Goal: Task Accomplishment & Management: Complete application form

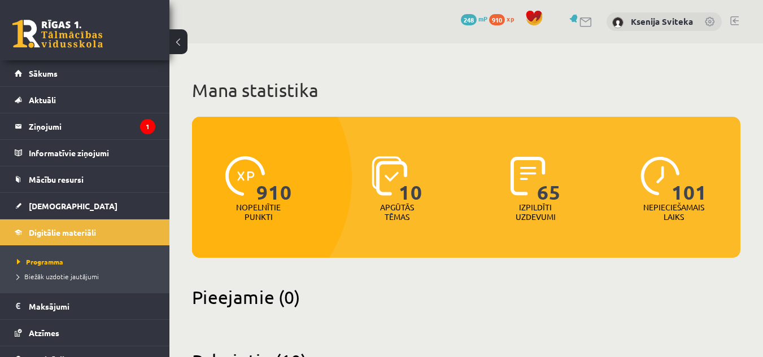
scroll to position [68, 0]
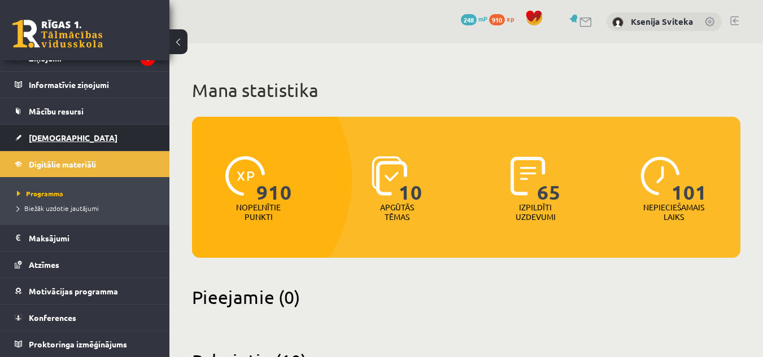
click at [58, 143] on link "[DEMOGRAPHIC_DATA]" at bounding box center [85, 138] width 141 height 26
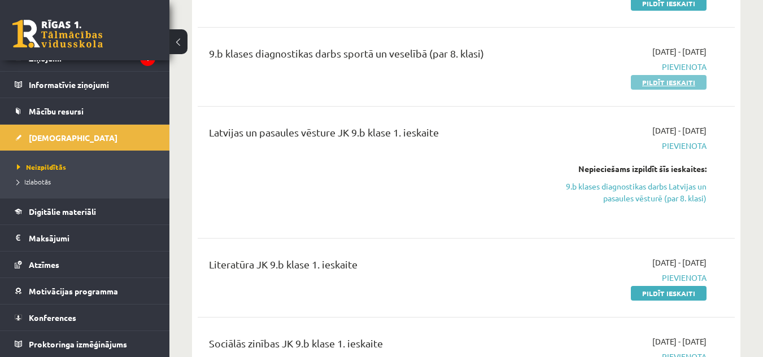
scroll to position [498, 0]
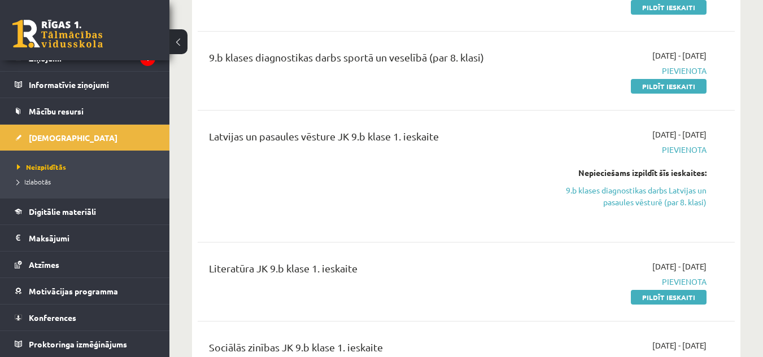
click at [449, 208] on div "Latvijas un pasaules vēsture JK 9.b klase 1. ieskaite" at bounding box center [371, 176] width 343 height 95
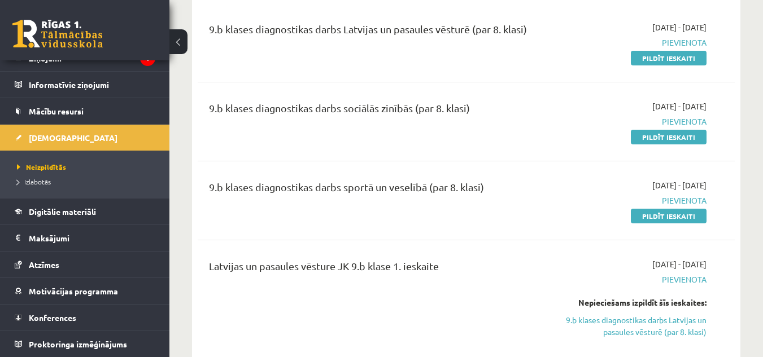
scroll to position [368, 0]
click at [665, 217] on link "Pildīt ieskaiti" at bounding box center [669, 216] width 76 height 15
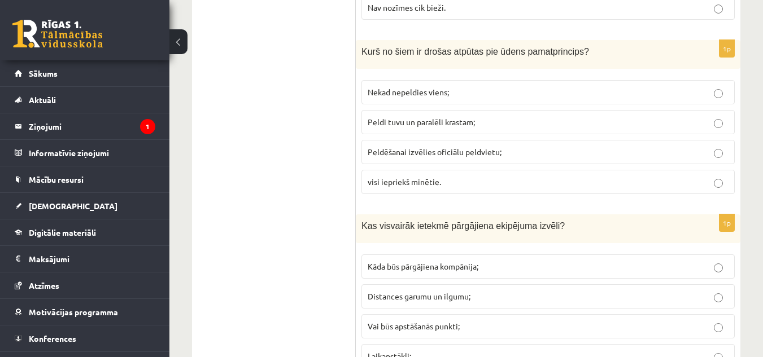
scroll to position [361, 0]
click at [470, 150] on span "Peldēšanai izvēlies oficiālu peldvietu;" at bounding box center [434, 151] width 134 height 10
click at [516, 79] on fieldset "Nekad nepeldies viens; Peldi tuvu un paralēli krastam; Peldēšanai izvēlies ofic…" at bounding box center [547, 135] width 373 height 123
click at [518, 85] on label "Nekad nepeldies viens;" at bounding box center [547, 92] width 373 height 24
click at [486, 155] on span "Peldēšanai izvēlies oficiālu peldvietu;" at bounding box center [434, 151] width 134 height 10
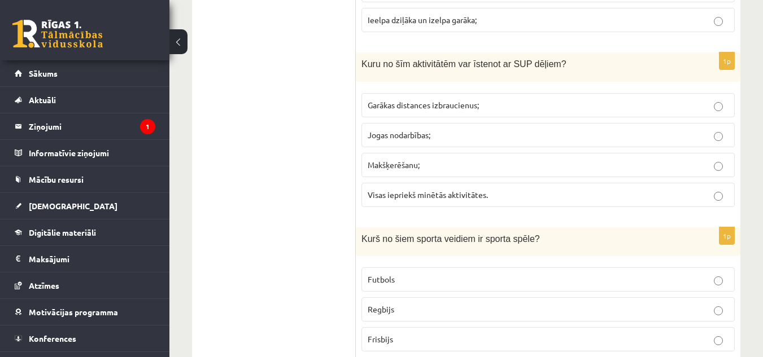
scroll to position [870, 0]
click at [430, 112] on p "Garākas distances izbraucienus;" at bounding box center [547, 106] width 361 height 12
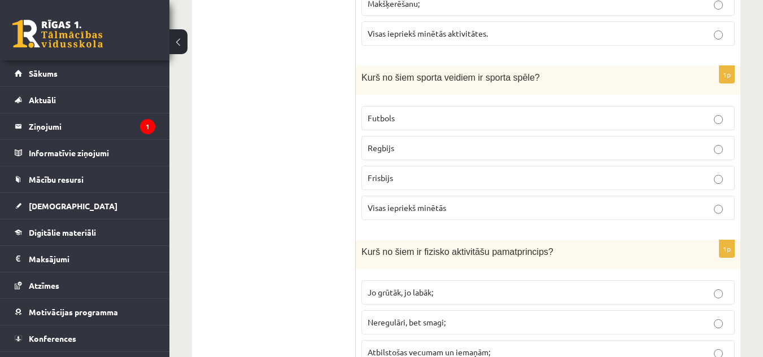
scroll to position [1033, 0]
click at [391, 206] on span "Visas iepriekš minētās" at bounding box center [406, 207] width 78 height 10
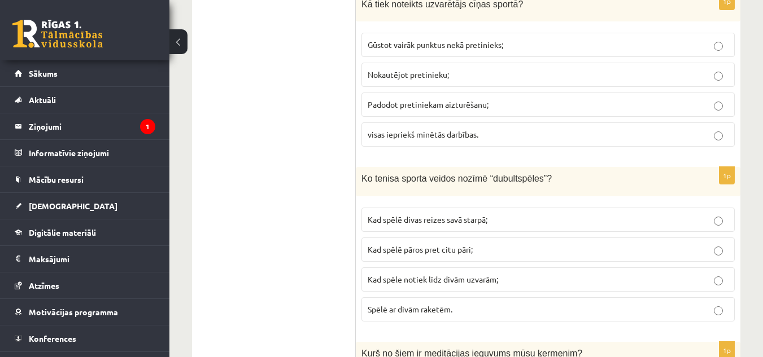
scroll to position [5128, 0]
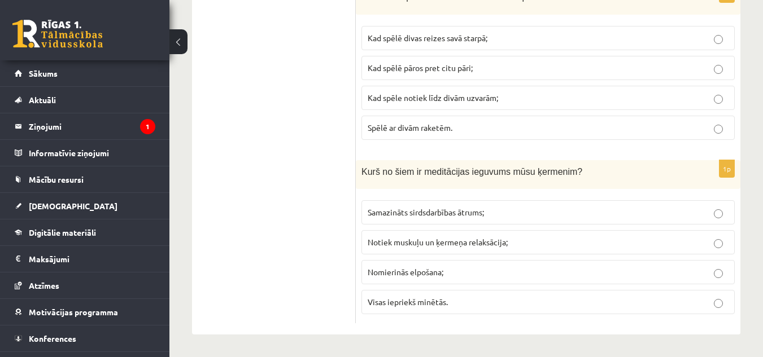
click at [472, 182] on div "Kurš no šiem ir meditācijas ieguvums mūsu ķermenim?" at bounding box center [548, 174] width 384 height 29
click at [454, 275] on p "Nomierinās elpošana;" at bounding box center [547, 272] width 361 height 12
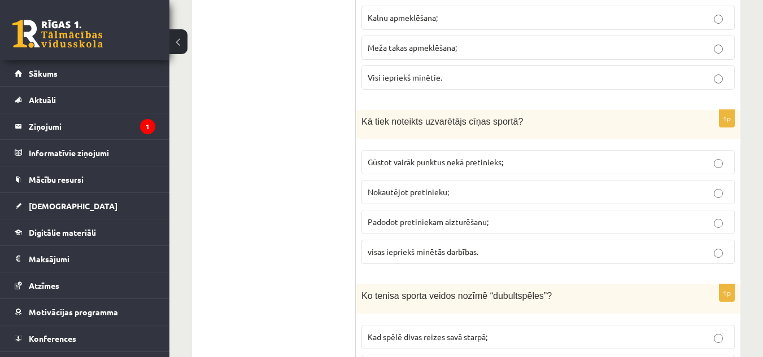
scroll to position [4827, 0]
click at [485, 163] on span "Gūstot vairāk punktus nekā pretinieks;" at bounding box center [434, 163] width 135 height 10
click at [474, 193] on p "Nokautējot pretinieku;" at bounding box center [547, 193] width 361 height 12
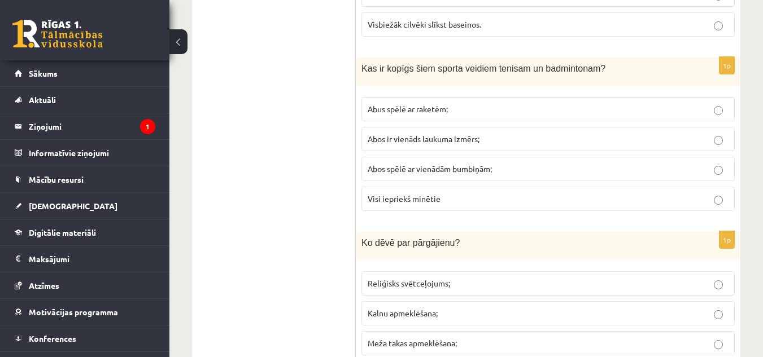
scroll to position [4532, 0]
click at [516, 196] on p "Visi iepriekš minētie" at bounding box center [547, 200] width 361 height 12
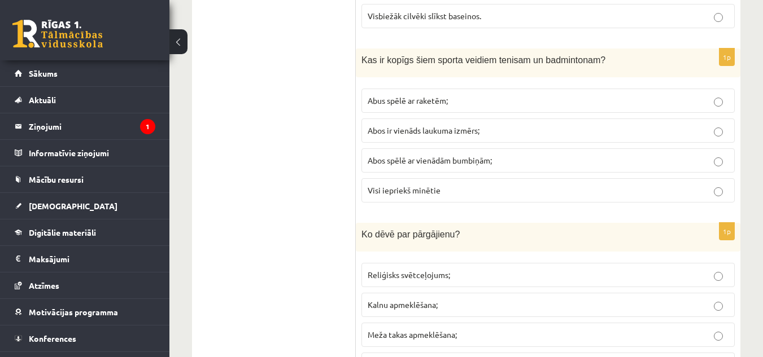
scroll to position [4541, 0]
click at [516, 196] on p "Visi iepriekš minētie" at bounding box center [547, 191] width 361 height 12
click at [474, 102] on p "Abus spēlē ar raketēm;" at bounding box center [547, 101] width 361 height 12
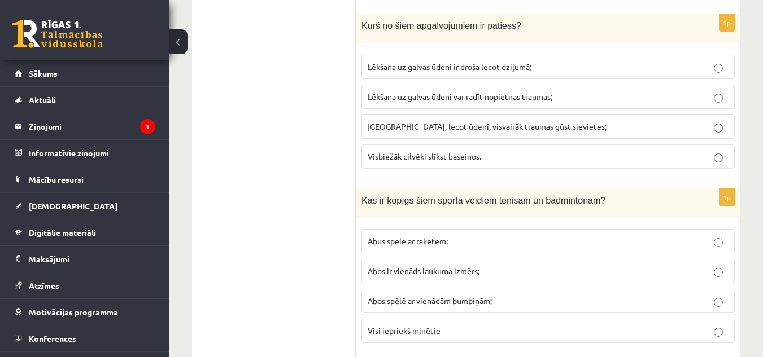
scroll to position [4401, 0]
click at [498, 93] on span "Lēkšana uz galvas ūdeni var radīt nopietnas traumas;" at bounding box center [459, 96] width 185 height 10
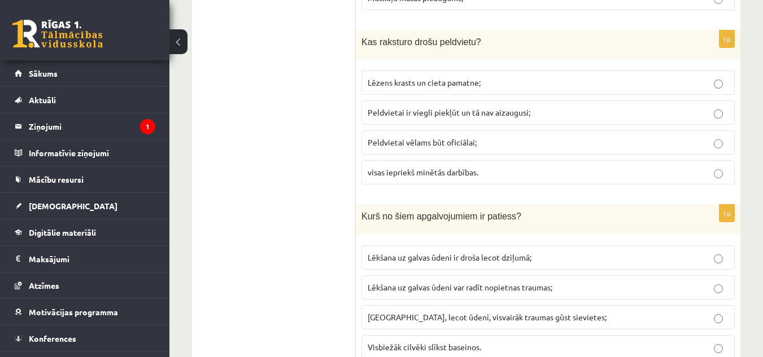
scroll to position [4209, 0]
click at [458, 143] on span "Peldvietai vēlams būt oficiālai;" at bounding box center [421, 143] width 109 height 10
click at [409, 87] on span "Lēzens krasts un cieta pamatne;" at bounding box center [423, 83] width 113 height 10
click at [452, 146] on span "Peldvietai vēlams būt oficiālai;" at bounding box center [421, 143] width 109 height 10
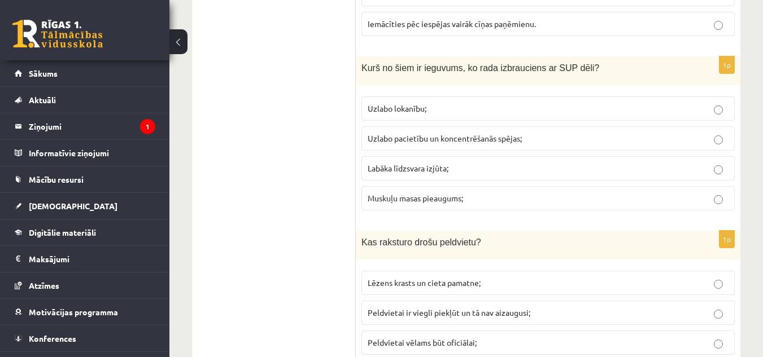
scroll to position [4010, 0]
click at [417, 112] on span "Uzlabo lokanību;" at bounding box center [396, 108] width 59 height 10
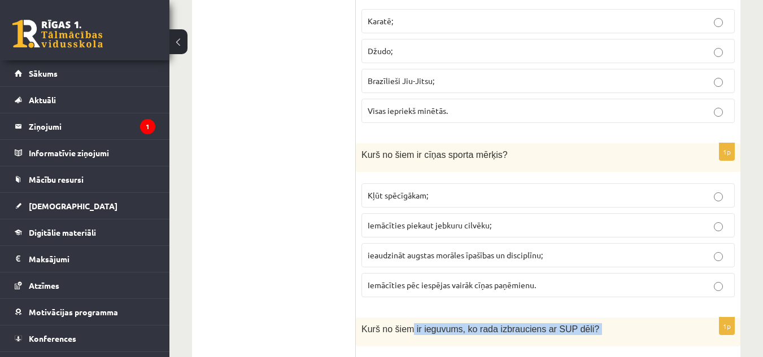
drag, startPoint x: 417, startPoint y: 112, endPoint x: 406, endPoint y: 311, distance: 199.5
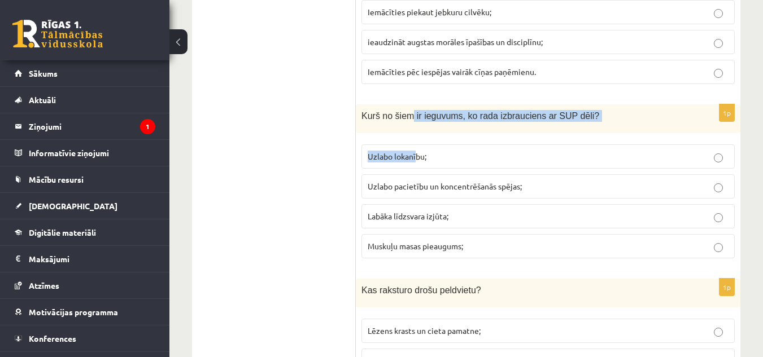
scroll to position [4021, 0]
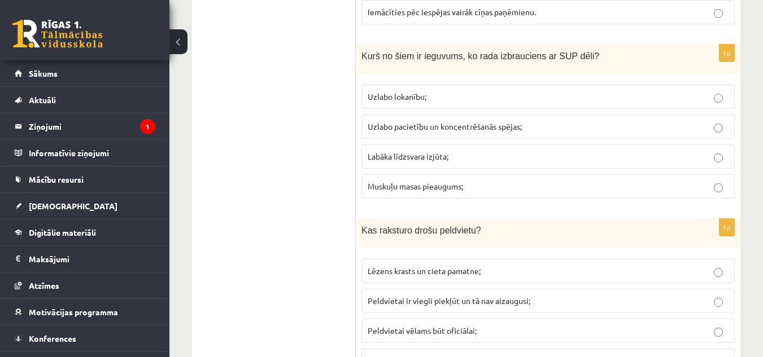
click at [471, 123] on span "Uzlabo pacietību un koncentrēšanās spējas;" at bounding box center [444, 126] width 154 height 10
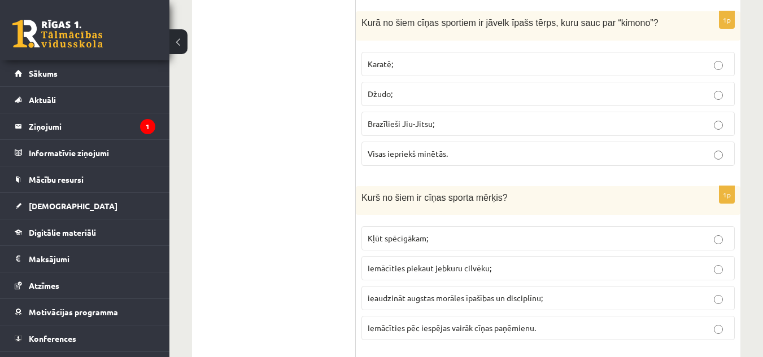
scroll to position [3705, 0]
click at [466, 64] on p "Karatē;" at bounding box center [547, 64] width 361 height 12
click at [466, 84] on label "Džudo;" at bounding box center [547, 94] width 373 height 24
click at [431, 157] on span "Visas iepriekš minētās." at bounding box center [407, 153] width 80 height 10
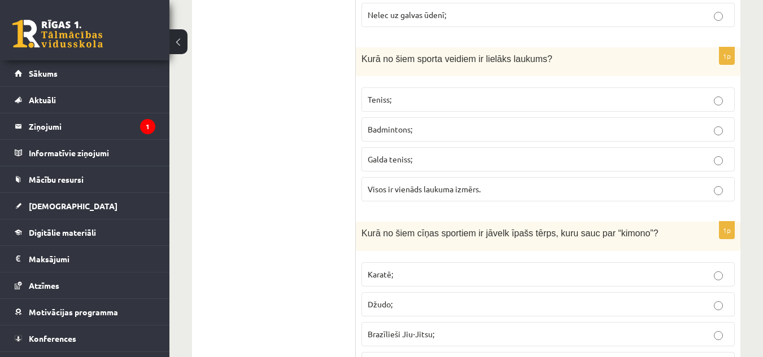
scroll to position [3493, 0]
click at [544, 108] on label "Teniss;" at bounding box center [547, 101] width 373 height 24
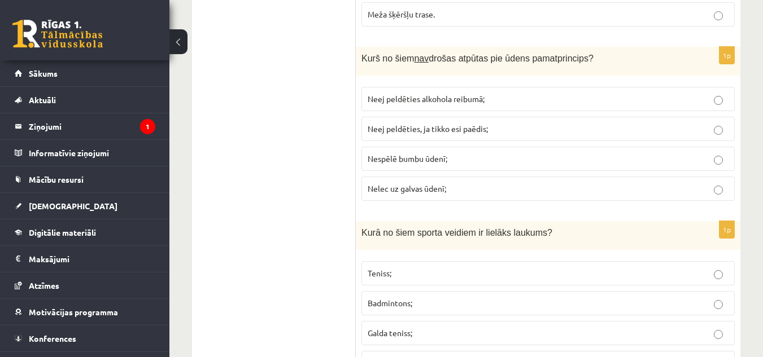
scroll to position [3319, 0]
click at [440, 103] on span "Neej peldēties alkohola reibumā;" at bounding box center [425, 100] width 117 height 10
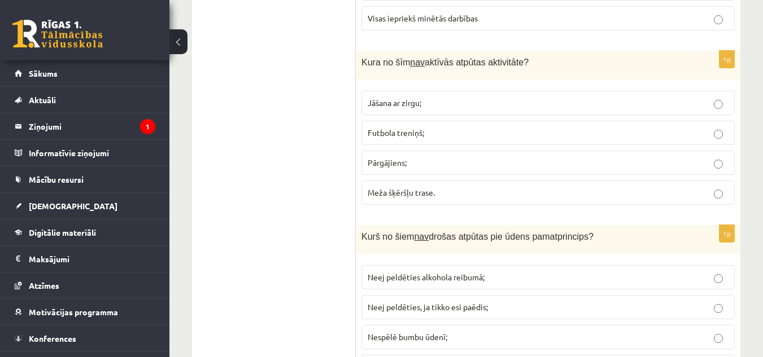
scroll to position [3142, 0]
drag, startPoint x: 451, startPoint y: 106, endPoint x: 405, endPoint y: 121, distance: 48.0
click at [405, 121] on fieldset "Jāšana ar zirgu; Futbola treniņš; Pārgājiens; Meža šķēršļu trase." at bounding box center [547, 147] width 373 height 123
click at [447, 102] on p "Jāšana ar zirgu;" at bounding box center [547, 104] width 361 height 12
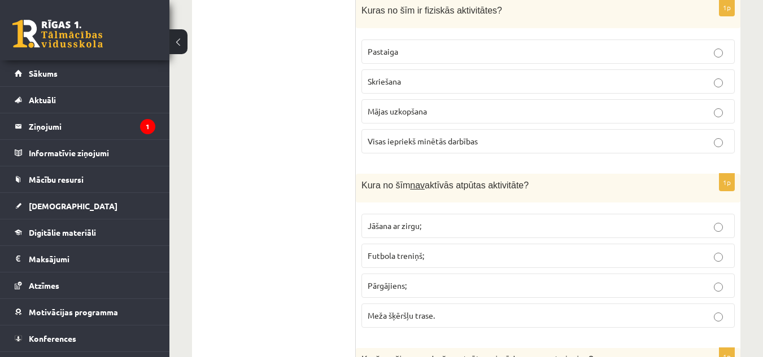
scroll to position [3019, 0]
click at [461, 142] on span "Visas iepriekš minētās darbības" at bounding box center [422, 142] width 110 height 10
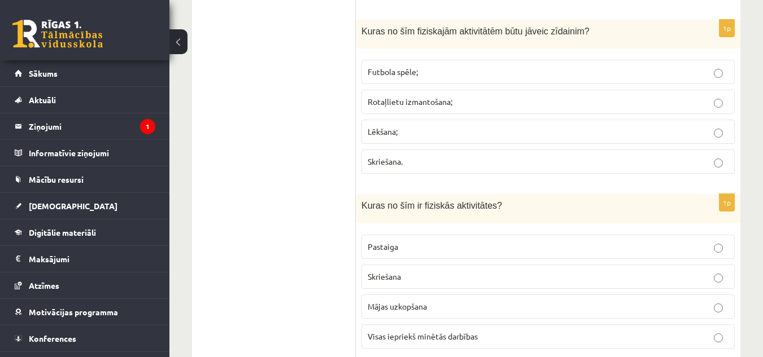
scroll to position [2823, 0]
drag, startPoint x: 461, startPoint y: 142, endPoint x: 463, endPoint y: 220, distance: 78.5
click at [463, 220] on form "1p Cik bieži pusaudžiem ir nepieciešamas vidējas līdz augstas intensitātes akti…" at bounding box center [548, 4] width 362 height 5248
click at [474, 213] on p "Kuras no šīm ir fiziskās aktivitātes?" at bounding box center [519, 207] width 317 height 12
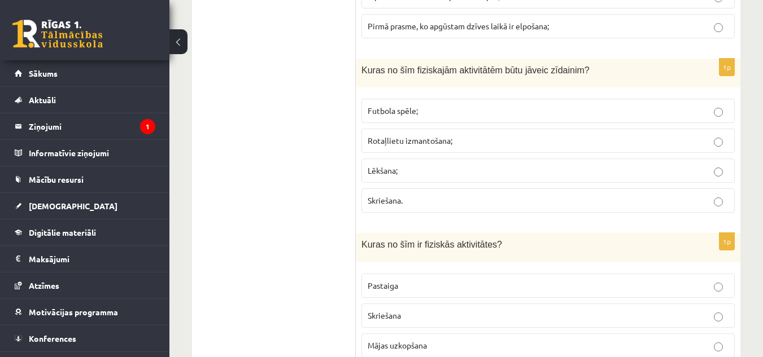
scroll to position [2784, 0]
click at [546, 83] on div "Kuras no šīm fiziskajām aktivitātēm būtu jāveic zīdainim?" at bounding box center [548, 73] width 384 height 29
click at [485, 141] on p "Rotaļlietu izmantošana;" at bounding box center [547, 141] width 361 height 12
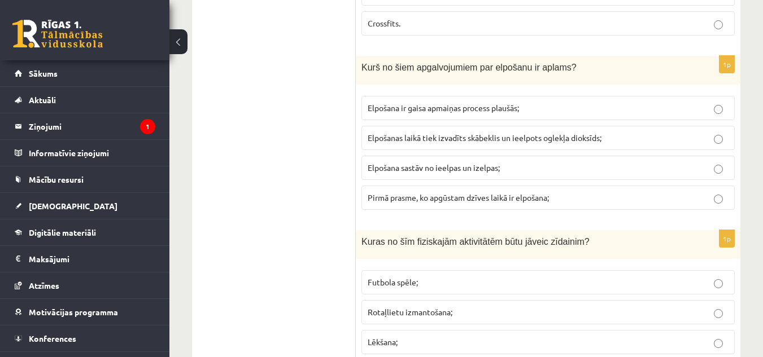
scroll to position [2608, 0]
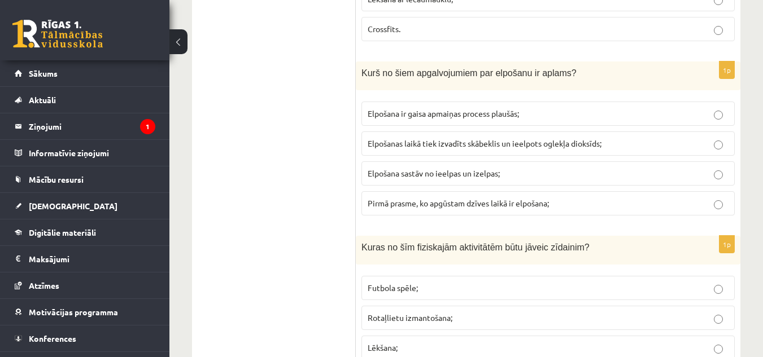
click at [419, 155] on label "Elpošanas laikā tiek izvadīts skābeklis un ieelpots oglekļa dioksīds;" at bounding box center [547, 144] width 373 height 24
click at [427, 146] on span "Elpošanas laikā tiek izvadīts skābeklis un ieelpots oglekļa dioksīds;" at bounding box center [484, 143] width 234 height 10
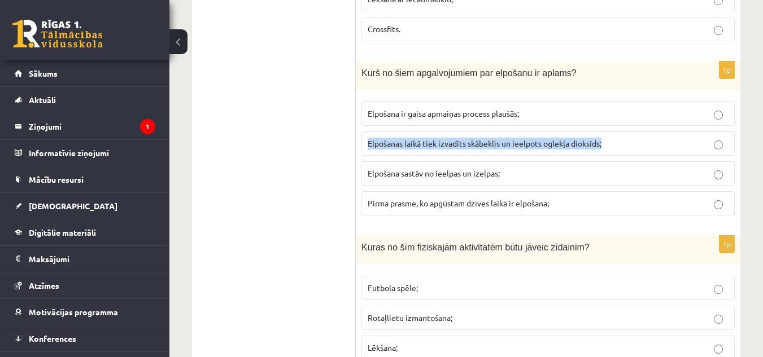
click at [427, 146] on span "Elpošanas laikā tiek izvadīts skābeklis un ieelpots oglekļa dioksīds;" at bounding box center [484, 143] width 234 height 10
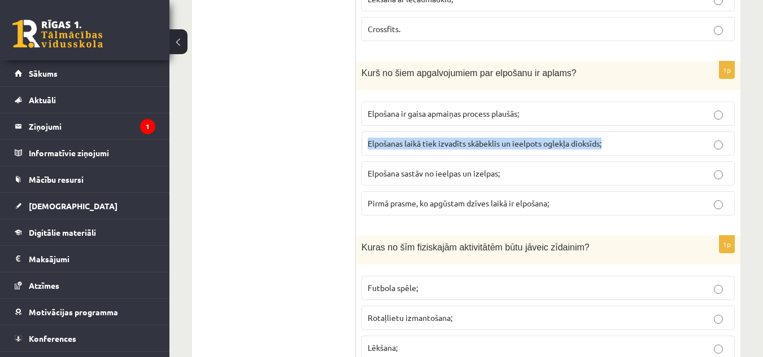
click at [427, 146] on span "Elpošanas laikā tiek izvadīts skābeklis un ieelpots oglekļa dioksīds;" at bounding box center [484, 143] width 234 height 10
click at [389, 143] on span "Elpošanas laikā tiek izvadīts skābeklis un ieelpots oglekļa dioksīds;" at bounding box center [484, 143] width 234 height 10
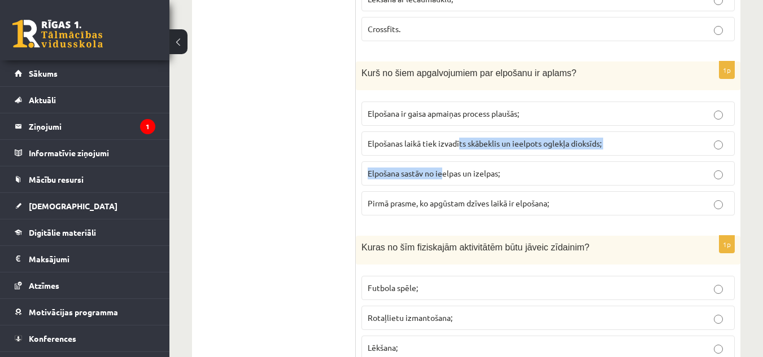
drag, startPoint x: 459, startPoint y: 150, endPoint x: 442, endPoint y: 156, distance: 18.2
click at [442, 156] on label "Elpošanas laikā tiek izvadīts skābeklis un ieelpots oglekļa dioksīds;" at bounding box center [547, 144] width 373 height 24
drag, startPoint x: 465, startPoint y: 204, endPoint x: 452, endPoint y: 193, distance: 16.8
click at [452, 193] on label "Pirmā prasme, ko apgūstam dzīves laikā ir elpošana;" at bounding box center [547, 203] width 373 height 24
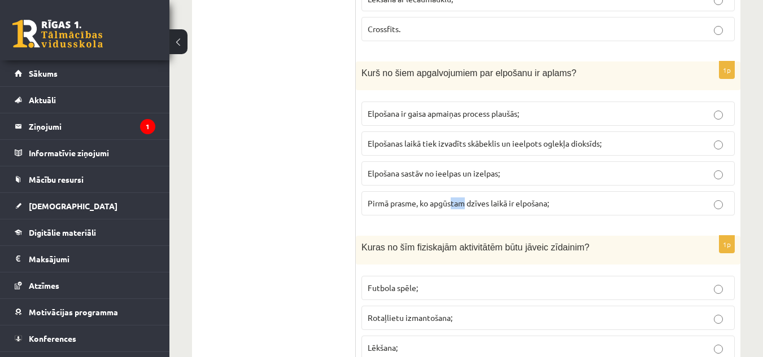
click at [452, 193] on label "Pirmā prasme, ko apgūstam dzīves laikā ir elpošana;" at bounding box center [547, 203] width 373 height 24
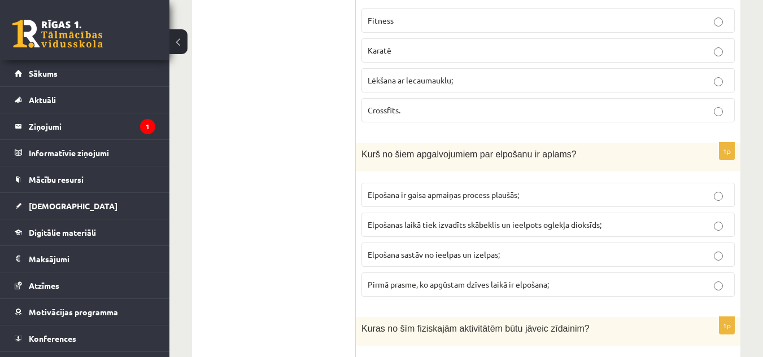
scroll to position [2526, 0]
click at [454, 235] on label "Elpošanas laikā tiek izvadīts skābeklis un ieelpots oglekļa dioksīds;" at bounding box center [547, 225] width 373 height 24
click at [437, 230] on span "Elpošanas laikā tiek izvadīts skābeklis un ieelpots oglekļa dioksīds;" at bounding box center [484, 225] width 234 height 10
click at [440, 291] on p "Pirmā prasme, ko apgūstam dzīves laikā ir elpošana;" at bounding box center [547, 285] width 361 height 12
drag, startPoint x: 440, startPoint y: 291, endPoint x: 393, endPoint y: 300, distance: 47.6
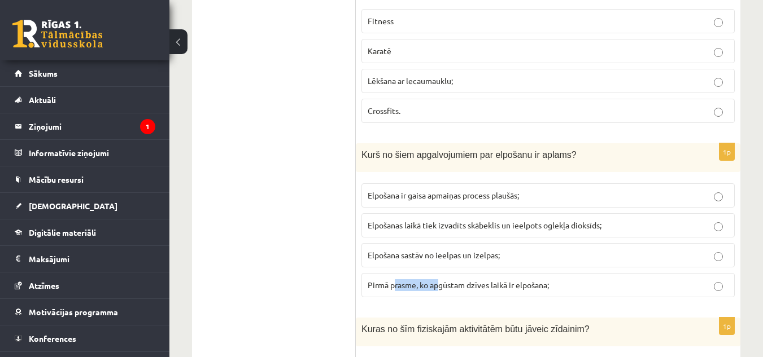
click at [393, 300] on fieldset "Elpošana ir gaisa apmaiņas process plaušās; Elpošanas laikā tiek izvadīts skābe…" at bounding box center [547, 239] width 373 height 123
click at [522, 291] on p "Pirmā prasme, ko apgūstam dzīves laikā ir elpošana;" at bounding box center [547, 285] width 361 height 12
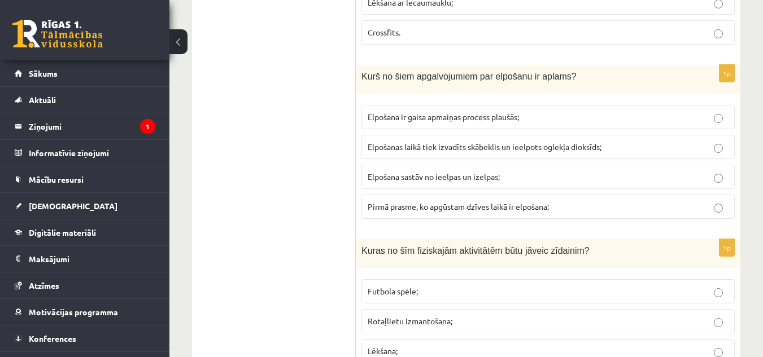
scroll to position [2605, 0]
click at [497, 246] on span "Kuras no šīm fiziskajām aktivitātēm būtu jāveic zīdainim?" at bounding box center [475, 251] width 228 height 10
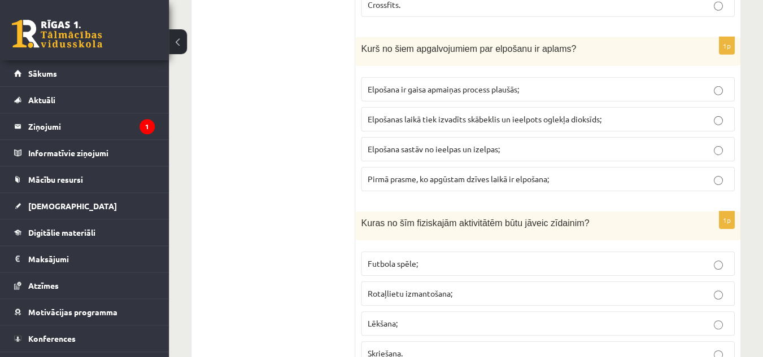
scroll to position [2632, 0]
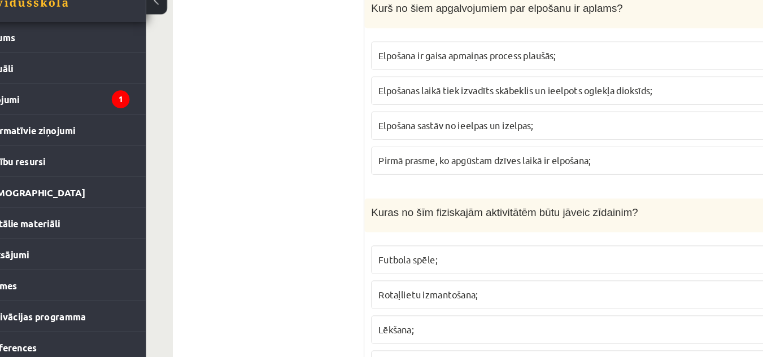
drag, startPoint x: 375, startPoint y: 234, endPoint x: 309, endPoint y: 283, distance: 83.1
click at [309, 283] on div "**********" at bounding box center [466, 194] width 548 height 5271
click at [309, 283] on ul "Tests Izvērtējums!" at bounding box center [279, 195] width 152 height 5248
drag, startPoint x: 309, startPoint y: 283, endPoint x: 291, endPoint y: 273, distance: 20.5
click at [291, 273] on ul "Tests Izvērtējums!" at bounding box center [279, 195] width 152 height 5248
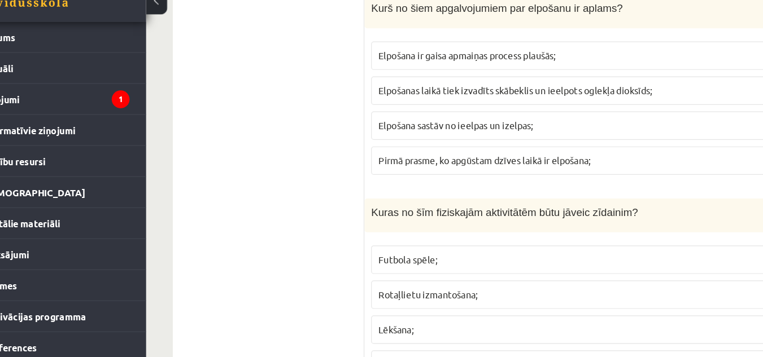
drag, startPoint x: 291, startPoint y: 273, endPoint x: 298, endPoint y: 290, distance: 18.2
click at [298, 290] on ul "Tests Izvērtējums!" at bounding box center [279, 195] width 152 height 5248
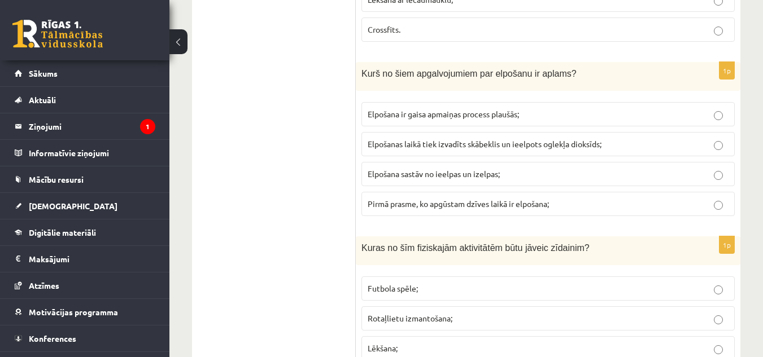
scroll to position [2607, 0]
click at [515, 145] on span "Elpošanas laikā tiek izvadīts skābeklis un ieelpots oglekļa dioksīds;" at bounding box center [484, 144] width 234 height 10
click at [519, 112] on span "Elpošana ir gaisa apmaiņas process plaušās;" at bounding box center [442, 115] width 151 height 10
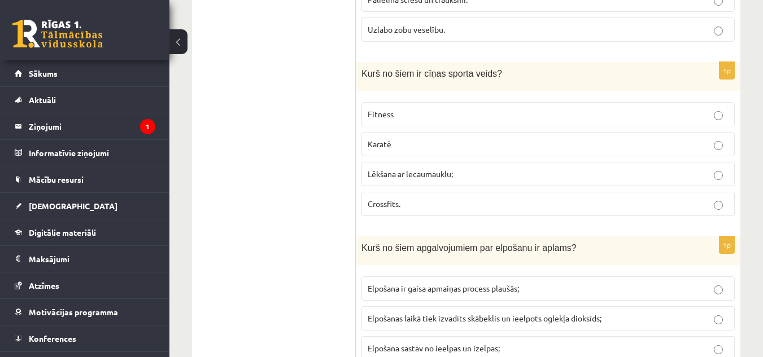
scroll to position [2384, 0]
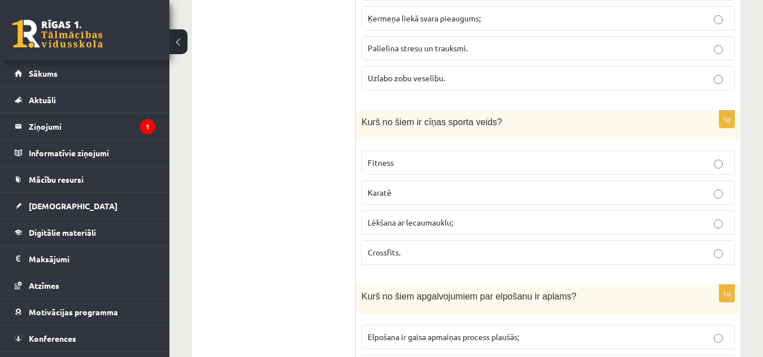
click at [413, 200] on label "Karatē" at bounding box center [547, 193] width 373 height 24
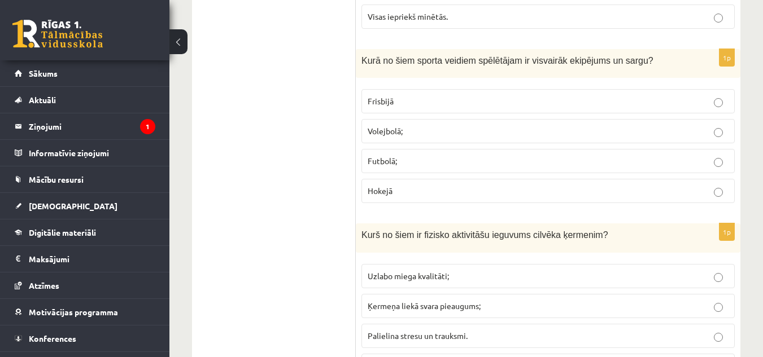
scroll to position [2097, 0]
click at [374, 188] on span "Hokejā" at bounding box center [379, 190] width 25 height 10
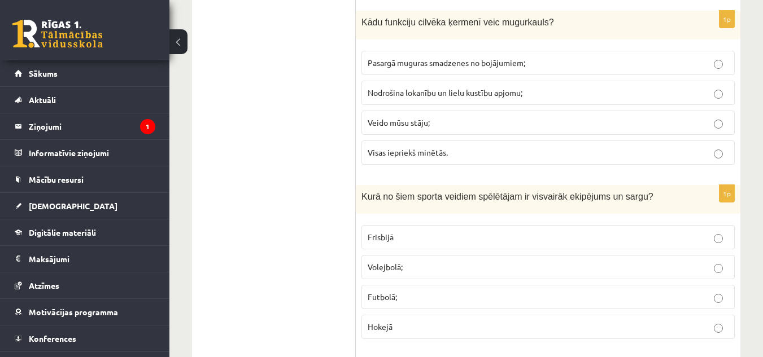
scroll to position [1961, 0]
click at [399, 128] on p "Veido mūsu stāju;" at bounding box center [547, 122] width 361 height 12
click at [465, 156] on p "Visas iepriekš minētās." at bounding box center [547, 152] width 361 height 12
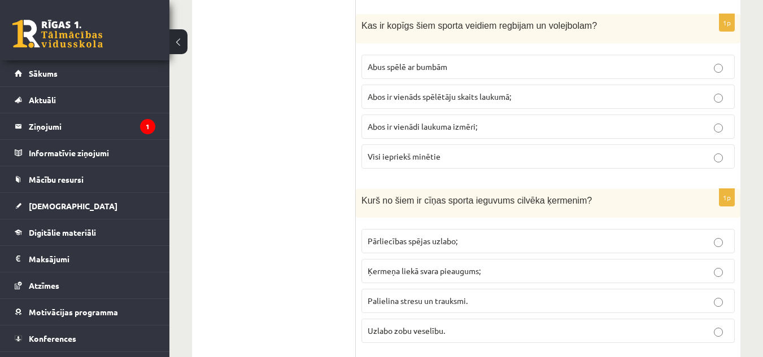
scroll to position [1608, 0]
click at [447, 121] on p "Abos ir vienādi laukuma izmēri;" at bounding box center [547, 126] width 361 height 12
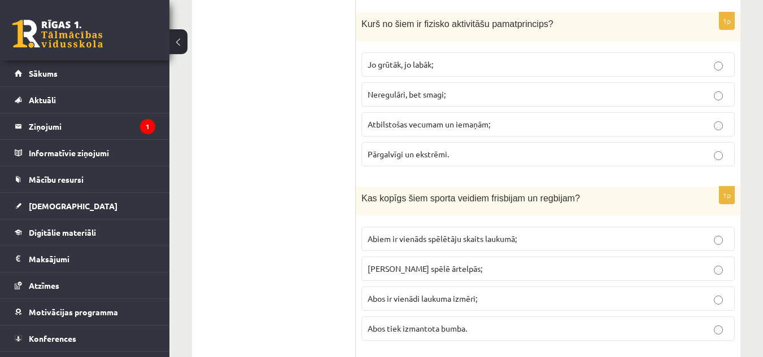
scroll to position [1259, 0]
click at [445, 124] on span "Atbilstošas vecumam un iemaņām;" at bounding box center [428, 125] width 122 height 10
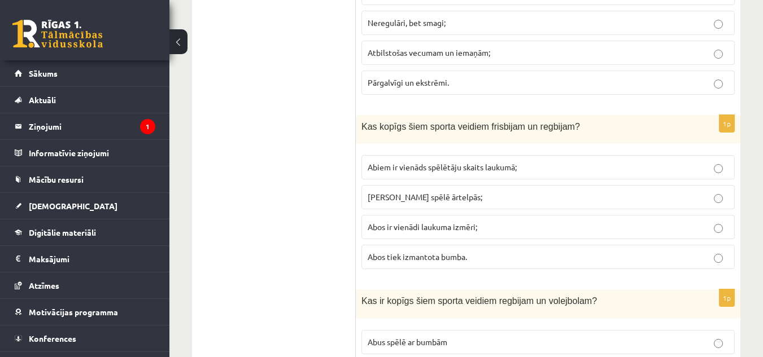
scroll to position [1333, 0]
click at [367, 203] on label "[PERSON_NAME] spēlē ārtelpās;" at bounding box center [547, 197] width 373 height 24
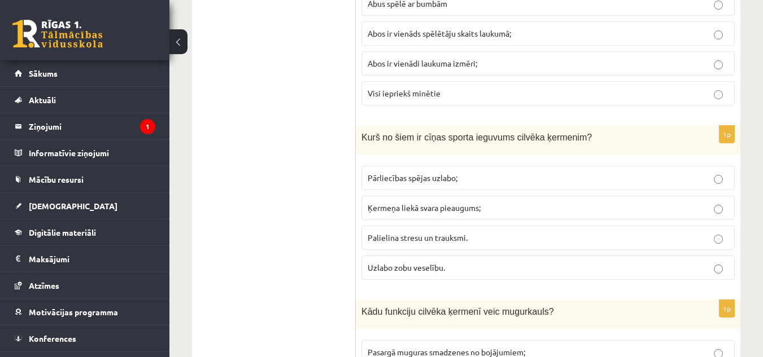
scroll to position [1789, 0]
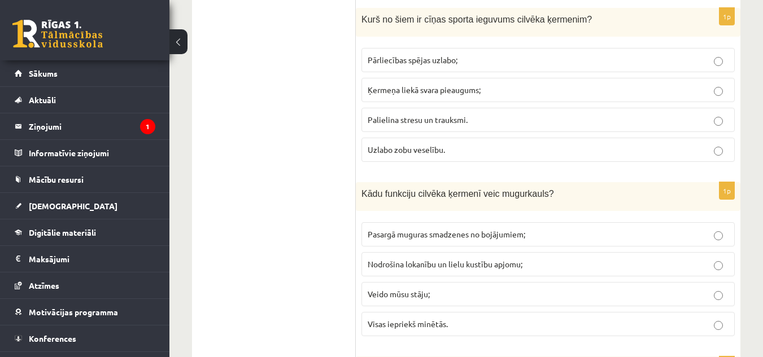
click at [392, 62] on span "Pārliecības spējas uzlabo;" at bounding box center [412, 60] width 90 height 10
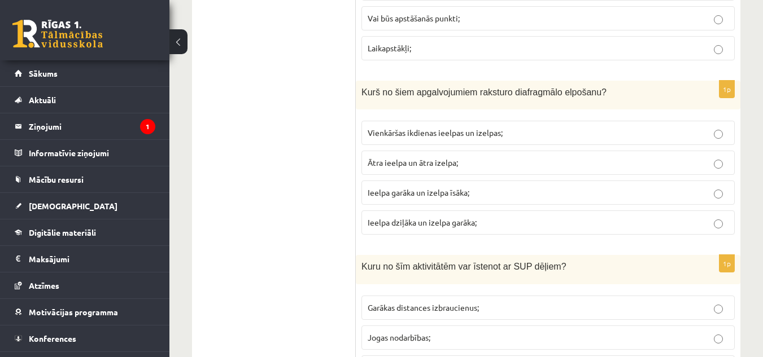
scroll to position [668, 0]
click at [493, 197] on p "Ieelpa garāka un izelpa īsāka;" at bounding box center [547, 193] width 361 height 12
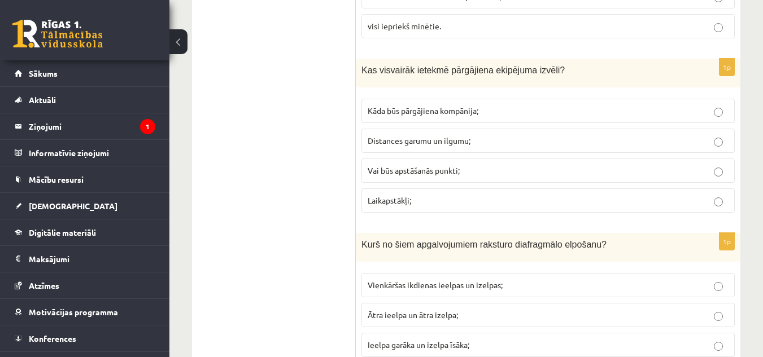
scroll to position [515, 0]
click at [493, 197] on p "Laikapstākļi;" at bounding box center [547, 201] width 361 height 12
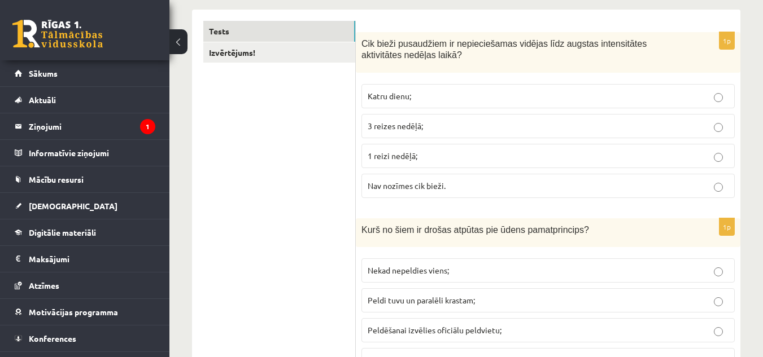
scroll to position [181, 0]
click at [401, 122] on span "3 reizes nedēļā;" at bounding box center [394, 126] width 55 height 10
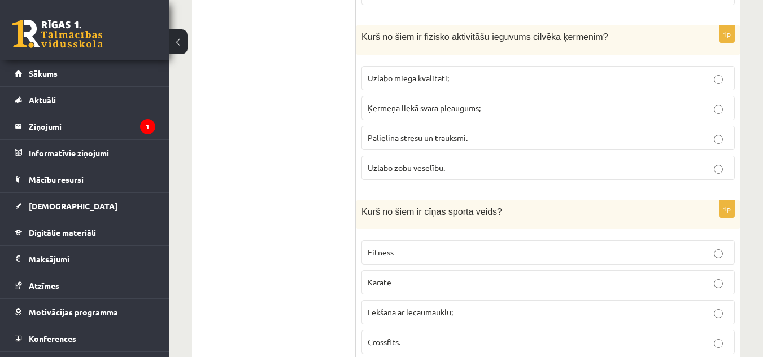
scroll to position [2294, 0]
click at [397, 78] on span "Uzlabo miega kvalitāti;" at bounding box center [407, 78] width 81 height 10
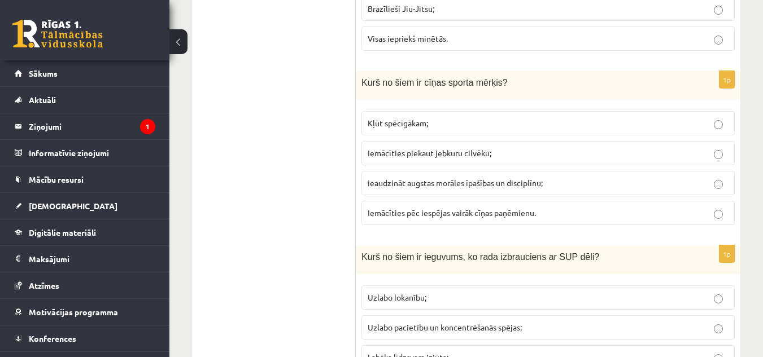
scroll to position [3816, 0]
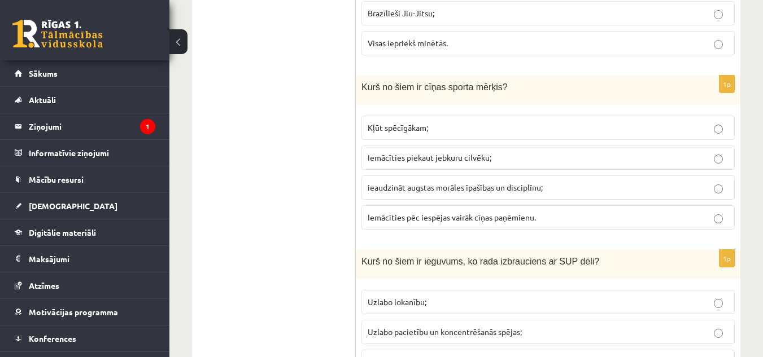
click at [523, 132] on p "Kļūt spēcīgākam;" at bounding box center [547, 128] width 361 height 12
click at [559, 187] on p "ieaudzināt augstas morāles īpašības un disciplīnu;" at bounding box center [547, 188] width 361 height 12
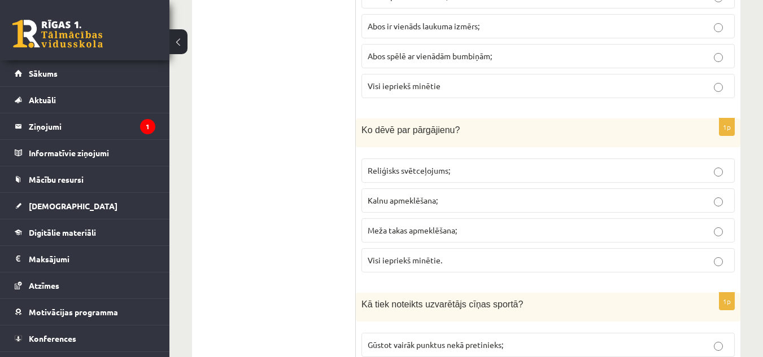
scroll to position [4645, 0]
click at [473, 231] on p "Meža takas apmeklēšana;" at bounding box center [547, 231] width 361 height 12
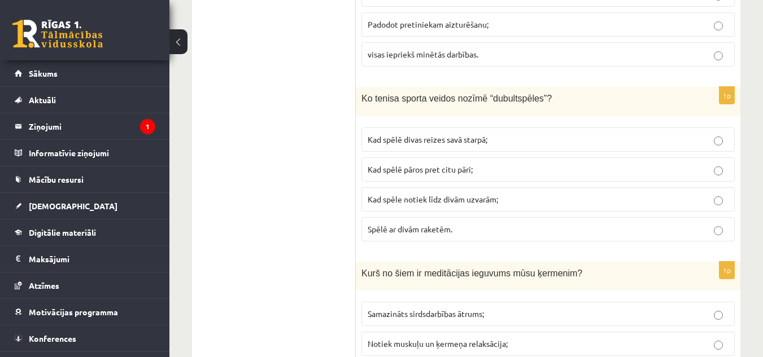
scroll to position [5025, 0]
click at [446, 164] on label "Kad spēlē pāros pret citu pāri;" at bounding box center [547, 171] width 373 height 24
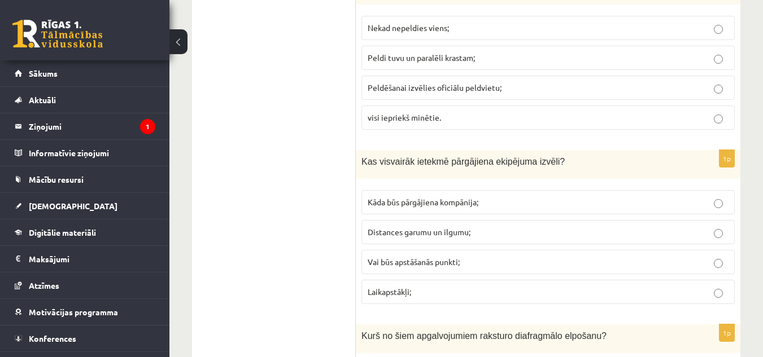
scroll to position [0, 0]
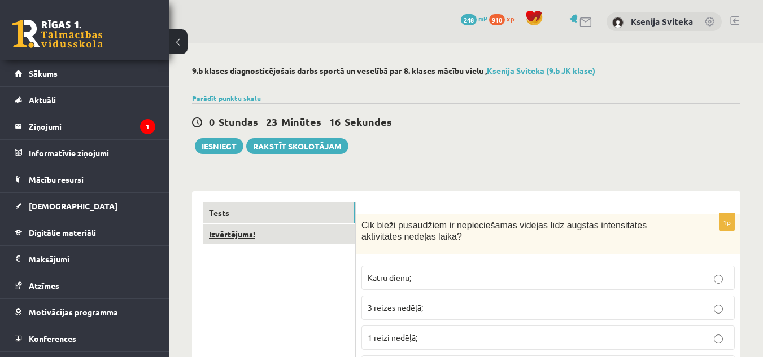
click at [340, 243] on link "Izvērtējums!" at bounding box center [279, 234] width 152 height 21
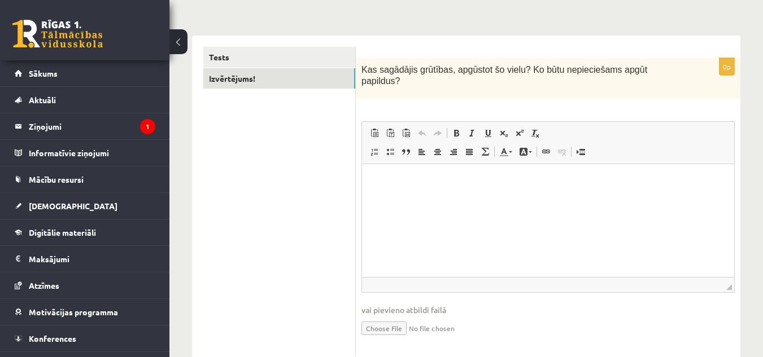
scroll to position [155, 0]
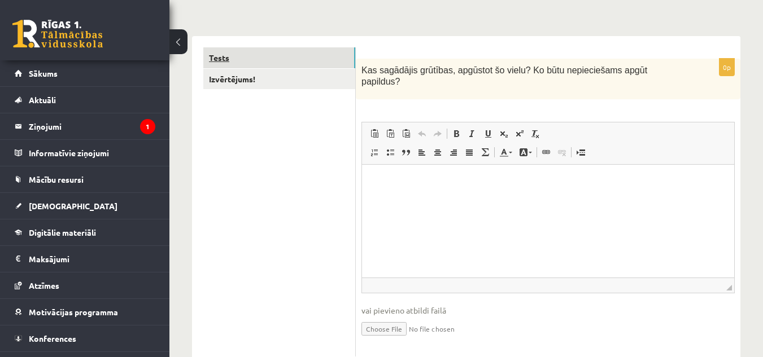
click at [319, 49] on link "Tests" at bounding box center [279, 57] width 152 height 21
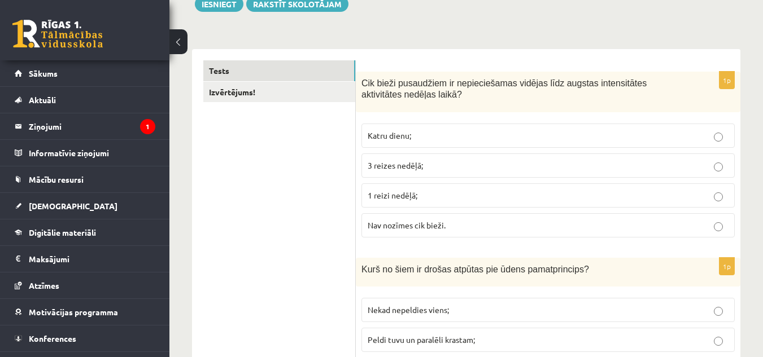
scroll to position [0, 0]
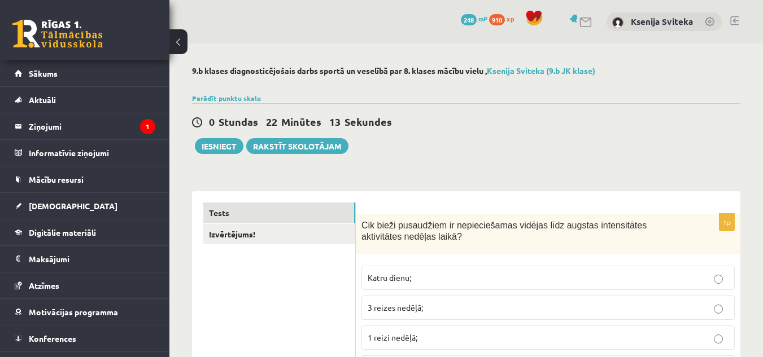
click at [214, 147] on button "Iesniegt" at bounding box center [219, 146] width 49 height 16
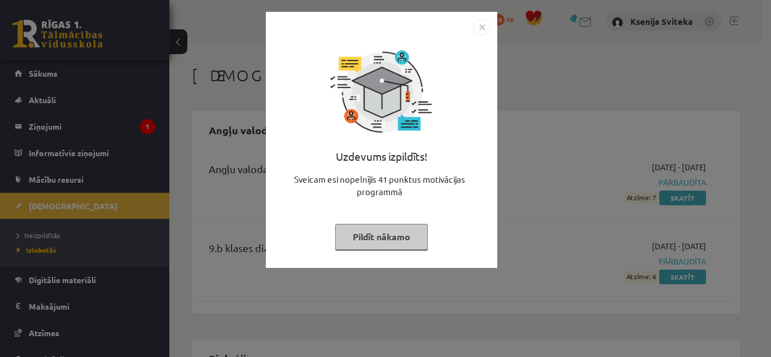
click at [481, 30] on img "Close" at bounding box center [482, 27] width 17 height 17
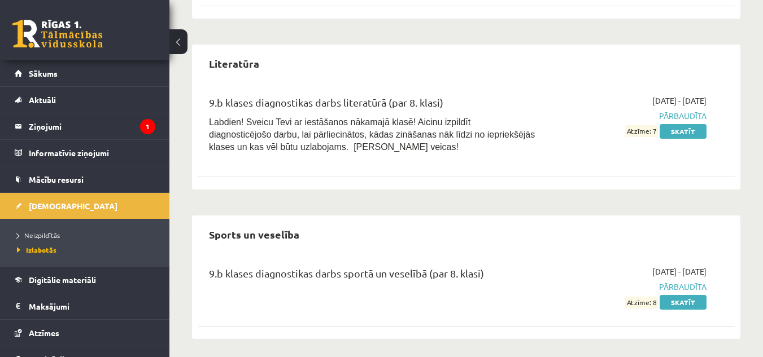
scroll to position [986, 0]
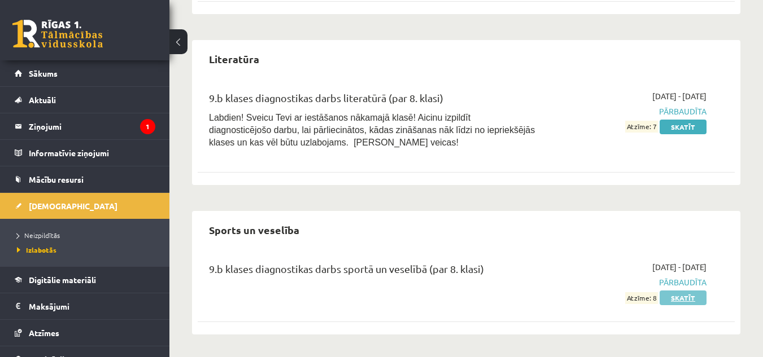
click at [688, 300] on link "Skatīt" at bounding box center [682, 298] width 47 height 15
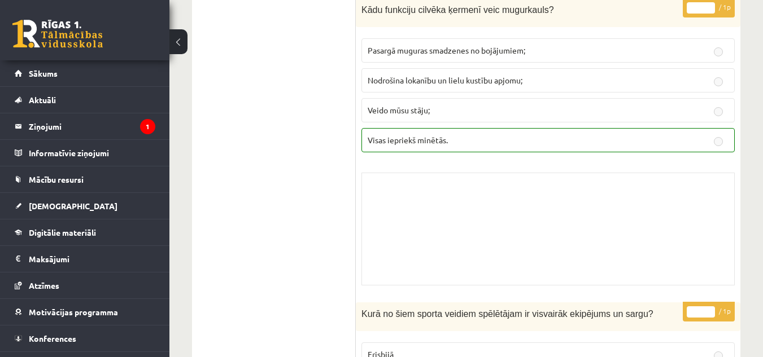
scroll to position [3250, 0]
click at [69, 204] on link "[DEMOGRAPHIC_DATA]" at bounding box center [85, 206] width 141 height 26
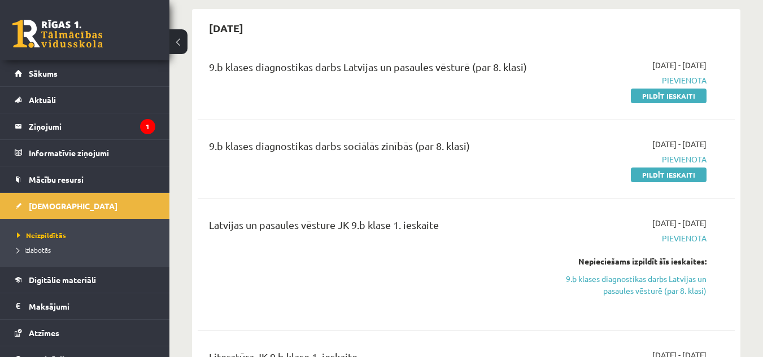
scroll to position [331, 0]
click at [655, 93] on link "Pildīt ieskaiti" at bounding box center [669, 96] width 76 height 15
